Goal: Task Accomplishment & Management: Manage account settings

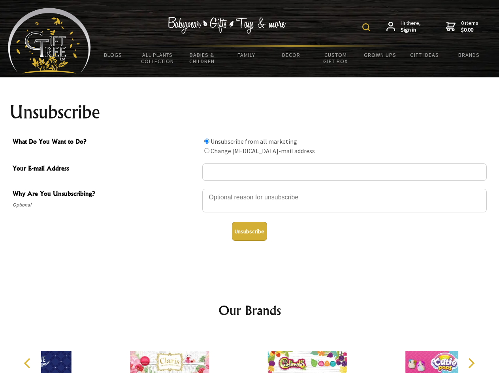
click at [367, 27] on img at bounding box center [366, 27] width 8 height 8
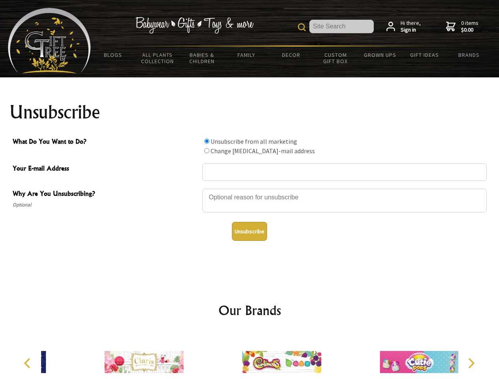
click at [250, 188] on div at bounding box center [344, 202] width 284 height 28
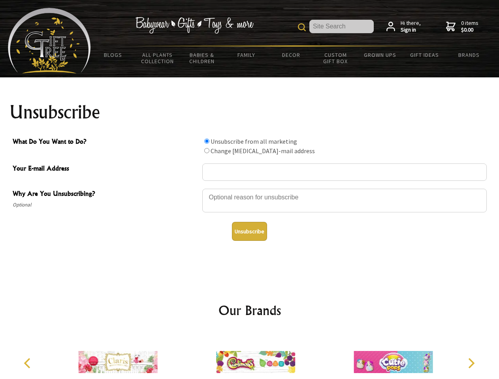
click at [207, 141] on input "What Do You Want to Do?" at bounding box center [206, 141] width 5 height 5
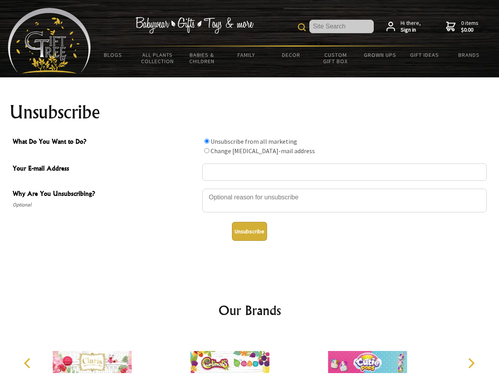
click at [207, 150] on input "What Do You Want to Do?" at bounding box center [206, 150] width 5 height 5
radio input "true"
click at [249, 231] on button "Unsubscribe" at bounding box center [249, 231] width 35 height 19
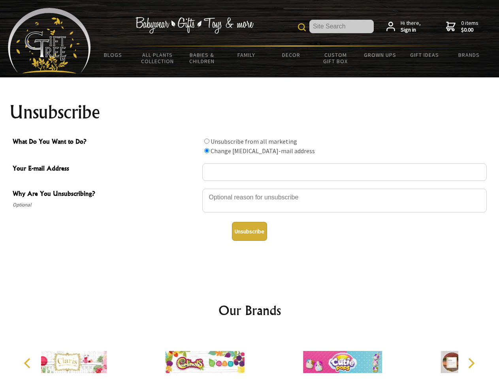
click at [274, 356] on div at bounding box center [342, 364] width 137 height 62
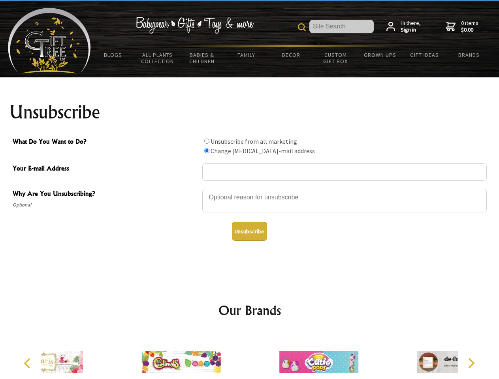
click at [28, 363] on icon "Previous" at bounding box center [28, 363] width 10 height 10
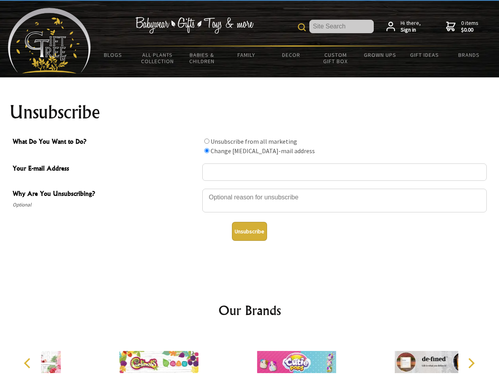
click at [471, 363] on icon "Next" at bounding box center [470, 363] width 10 height 10
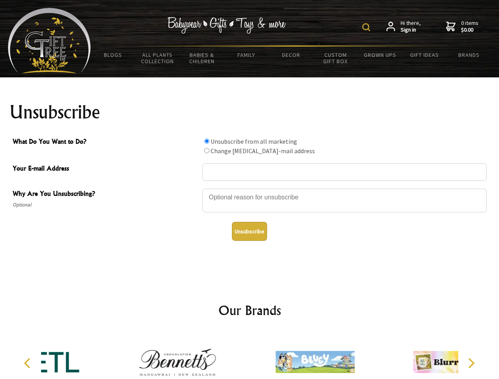
click at [367, 27] on img at bounding box center [366, 27] width 8 height 8
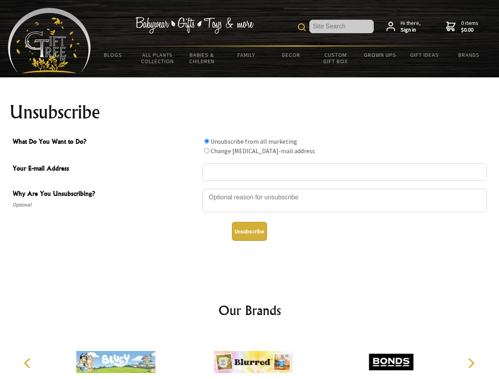
click at [250, 188] on div at bounding box center [344, 202] width 284 height 28
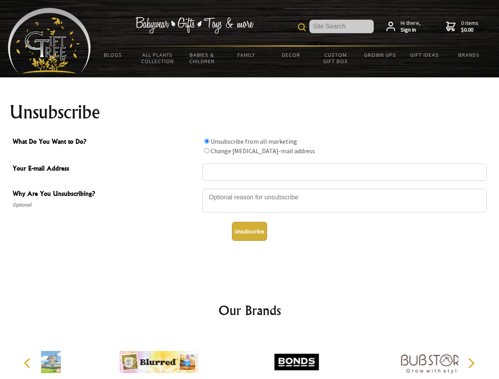
click at [207, 141] on input "What Do You Want to Do?" at bounding box center [206, 141] width 5 height 5
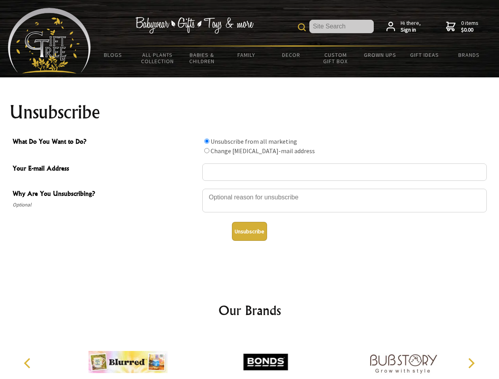
click at [207, 150] on input "What Do You Want to Do?" at bounding box center [206, 150] width 5 height 5
radio input "true"
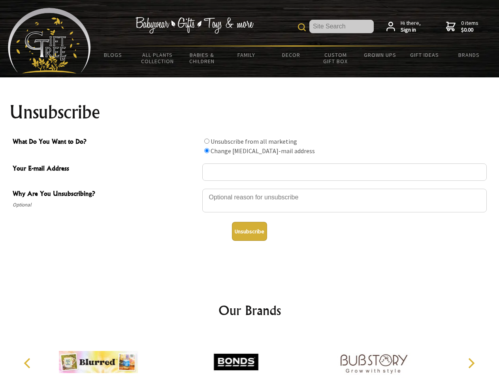
click at [249, 231] on button "Unsubscribe" at bounding box center [249, 231] width 35 height 19
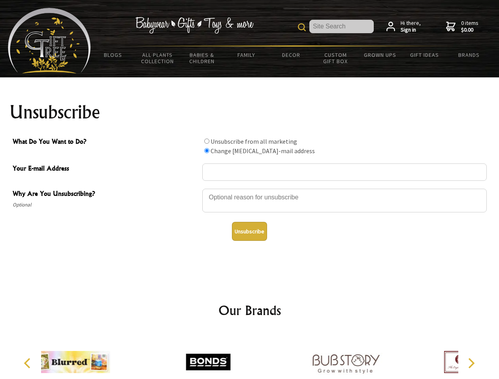
click at [277, 356] on div at bounding box center [345, 364] width 137 height 62
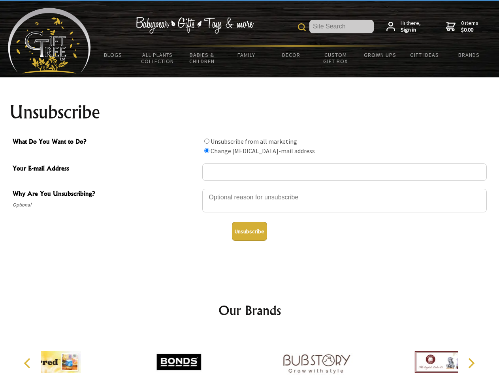
click at [28, 363] on icon "Previous" at bounding box center [28, 363] width 10 height 10
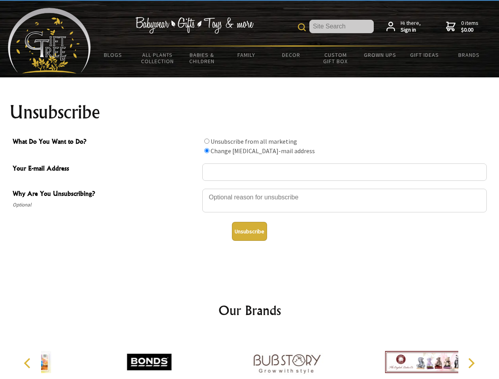
click at [471, 363] on icon "Next" at bounding box center [470, 363] width 10 height 10
